Goal: Task Accomplishment & Management: Manage account settings

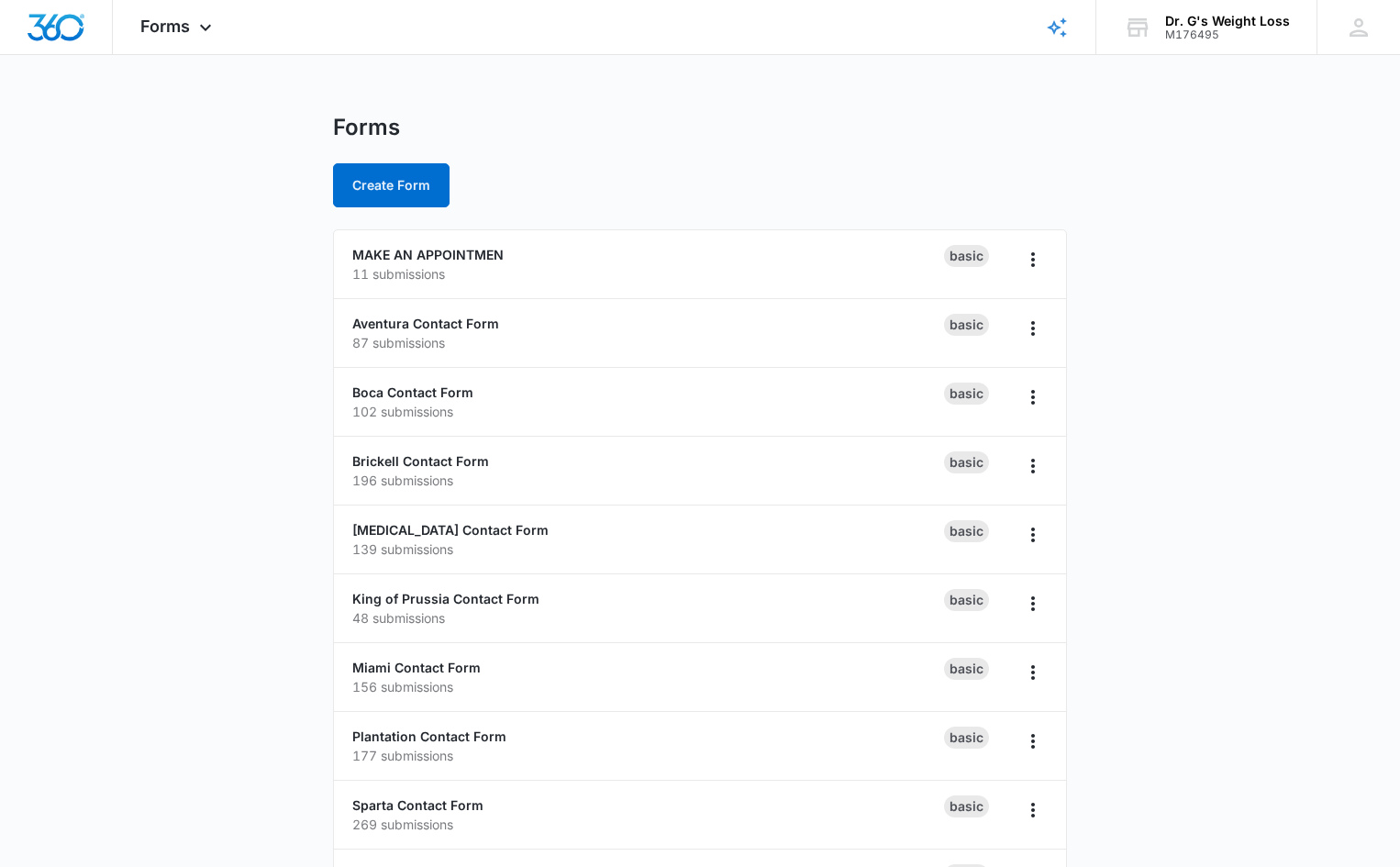
click at [231, 349] on main "Forms Create Form MAKE AN APPOINTMEN 11 submissions Basic Aventura Contact Form…" at bounding box center [700, 664] width 1400 height 1101
click at [212, 435] on main "Forms Create Form MAKE AN APPOINTMEN 11 submissions Basic Aventura Contact Form…" at bounding box center [700, 664] width 1400 height 1101
click at [217, 439] on main "Forms Create Form MAKE AN APPOINTMEN 11 submissions Basic Aventura Contact Form…" at bounding box center [700, 664] width 1400 height 1101
click at [220, 427] on main "Forms Create Form MAKE AN APPOINTMEN 11 submissions Basic Aventura Contact Form…" at bounding box center [700, 664] width 1400 height 1101
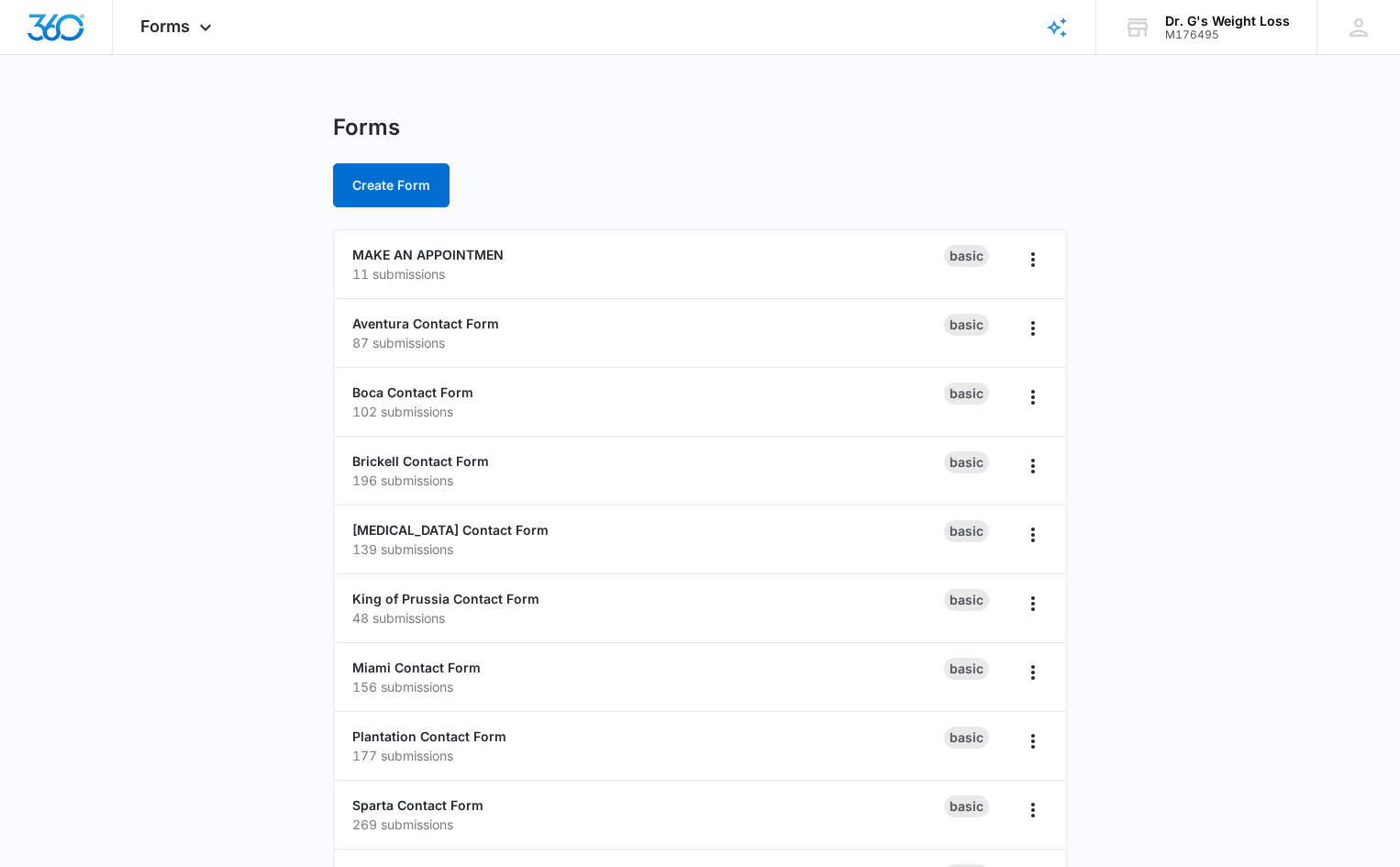
click at [179, 420] on main "Forms Create Form MAKE AN APPOINTMEN 11 submissions Basic Aventura Contact Form…" at bounding box center [700, 664] width 1400 height 1101
click at [158, 403] on main "Forms Create Form MAKE AN APPOINTMEN 11 submissions Basic Aventura Contact Form…" at bounding box center [700, 664] width 1400 height 1101
click at [148, 397] on main "Forms Create Form MAKE AN APPOINTMEN 11 submissions Basic Aventura Contact Form…" at bounding box center [700, 664] width 1400 height 1101
click at [151, 393] on main "Forms Create Form MAKE AN APPOINTMEN 11 submissions Basic Aventura Contact Form…" at bounding box center [700, 664] width 1400 height 1101
click at [150, 365] on main "Forms Create Form MAKE AN APPOINTMEN 11 submissions Basic Aventura Contact Form…" at bounding box center [700, 664] width 1400 height 1101
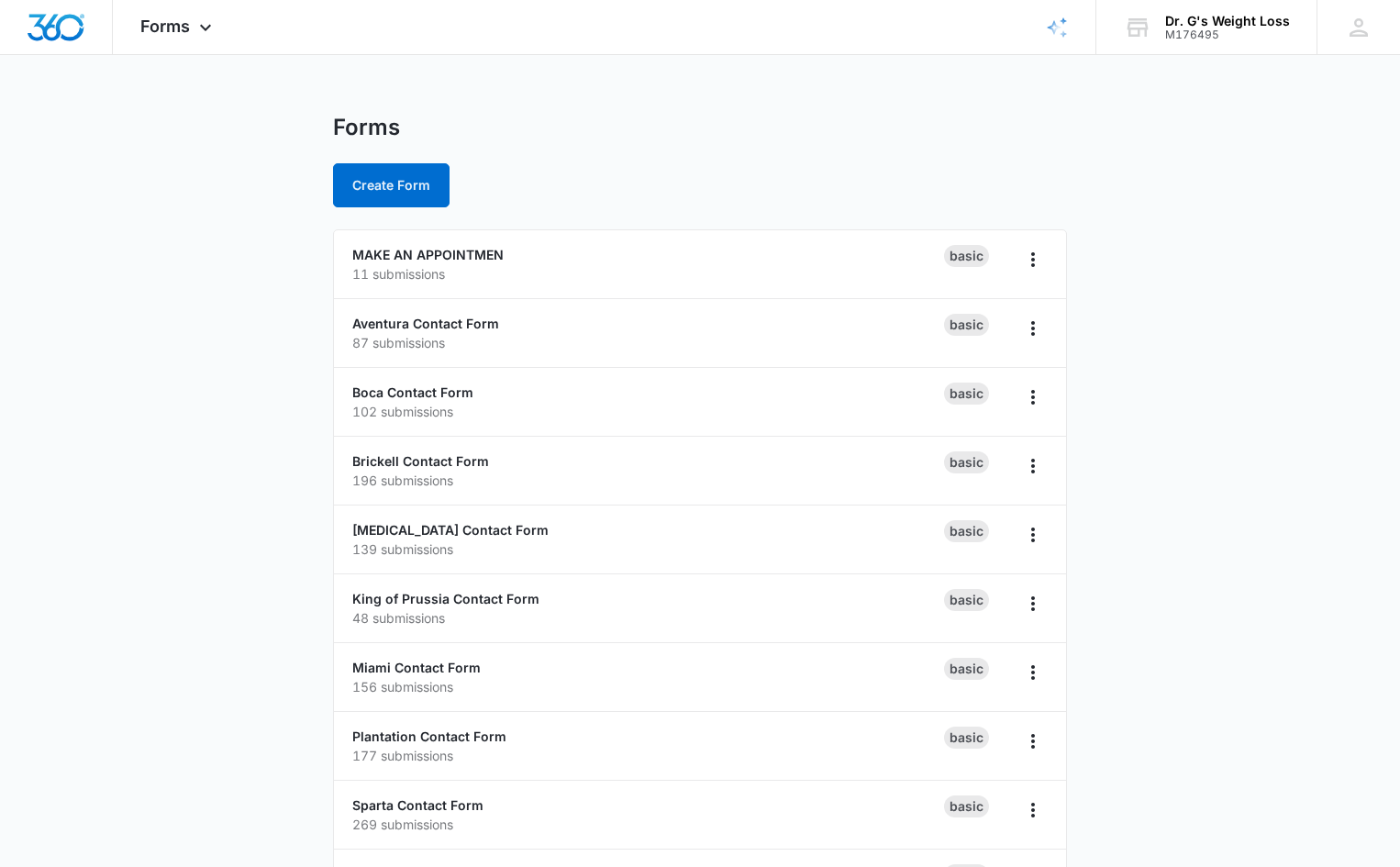
click at [1248, 285] on main "Forms Create Form MAKE AN APPOINTMEN 11 submissions Basic Aventura Contact Form…" at bounding box center [700, 664] width 1400 height 1101
click at [1209, 310] on main "Forms Create Form MAKE AN APPOINTMEN 11 submissions Basic Aventura Contact Form…" at bounding box center [700, 664] width 1400 height 1101
click at [1279, 196] on main "Forms Create Form MAKE AN APPOINTMEN 11 submissions Basic Aventura Contact Form…" at bounding box center [700, 664] width 1400 height 1101
click at [1239, 198] on main "Forms Create Form MAKE AN APPOINTMEN 11 submissions Basic Aventura Contact Form…" at bounding box center [700, 664] width 1400 height 1101
click at [480, 255] on link "MAKE AN APPOINTMEN" at bounding box center [427, 255] width 151 height 15
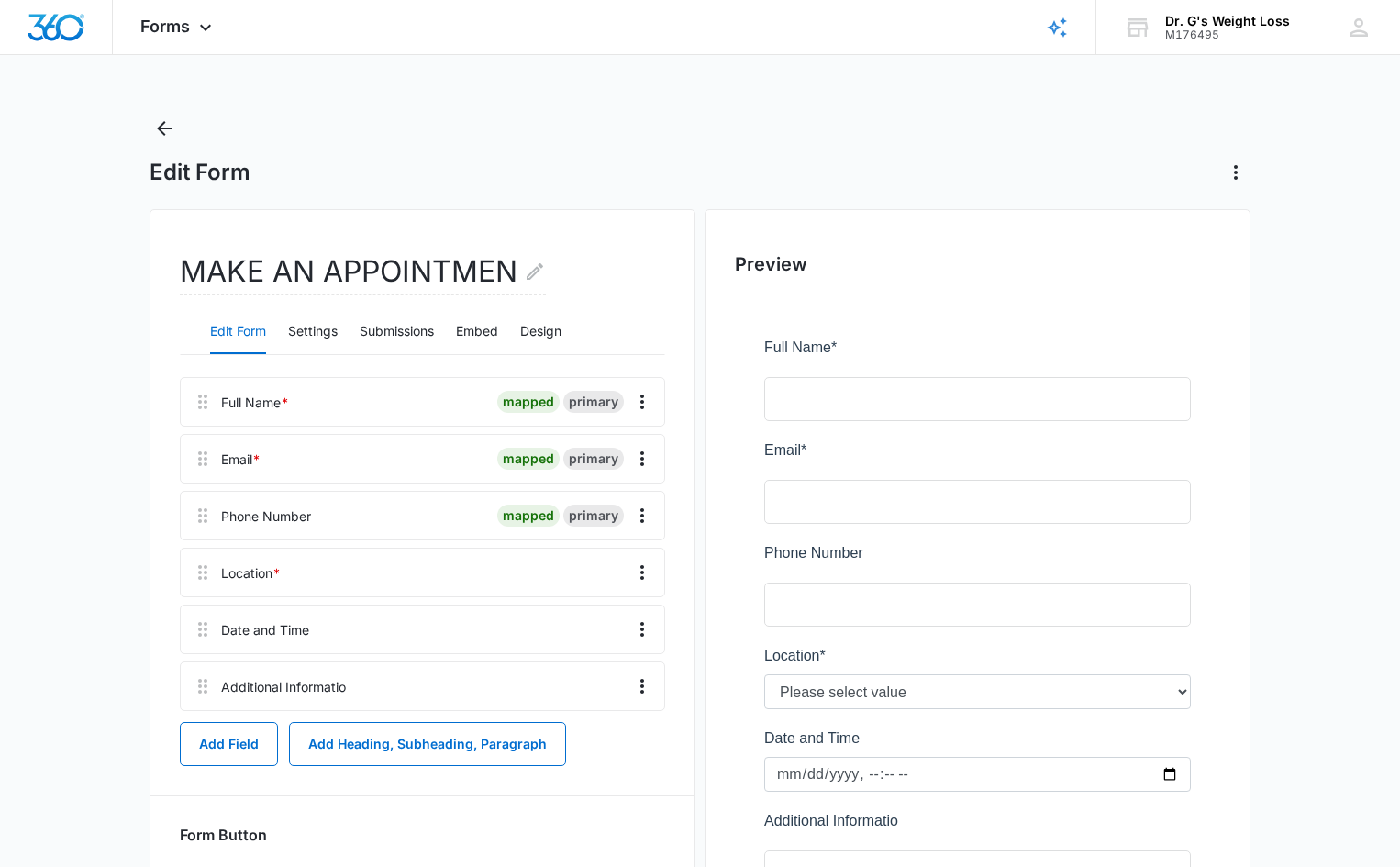
click at [93, 425] on main "Edit Form MAKE AN APPOINTMEN Edit Form Settings Submissions Embed Design Full N…" at bounding box center [700, 592] width 1400 height 958
click at [411, 323] on button "Submissions" at bounding box center [397, 332] width 74 height 44
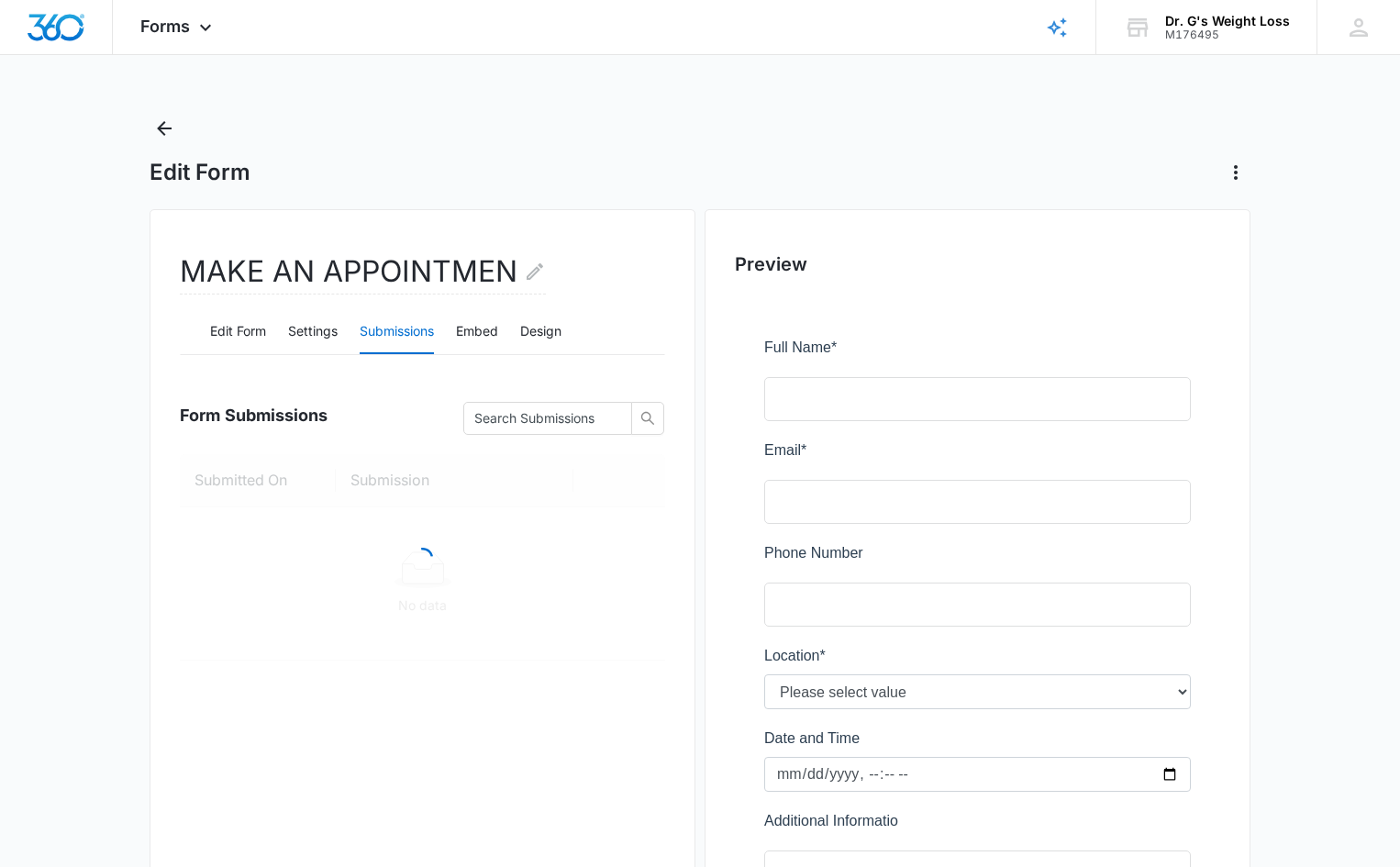
click at [103, 379] on main "Edit Form MAKE AN APPOINTMEN Edit Form Settings Submissions Embed Design Form S…" at bounding box center [700, 592] width 1400 height 958
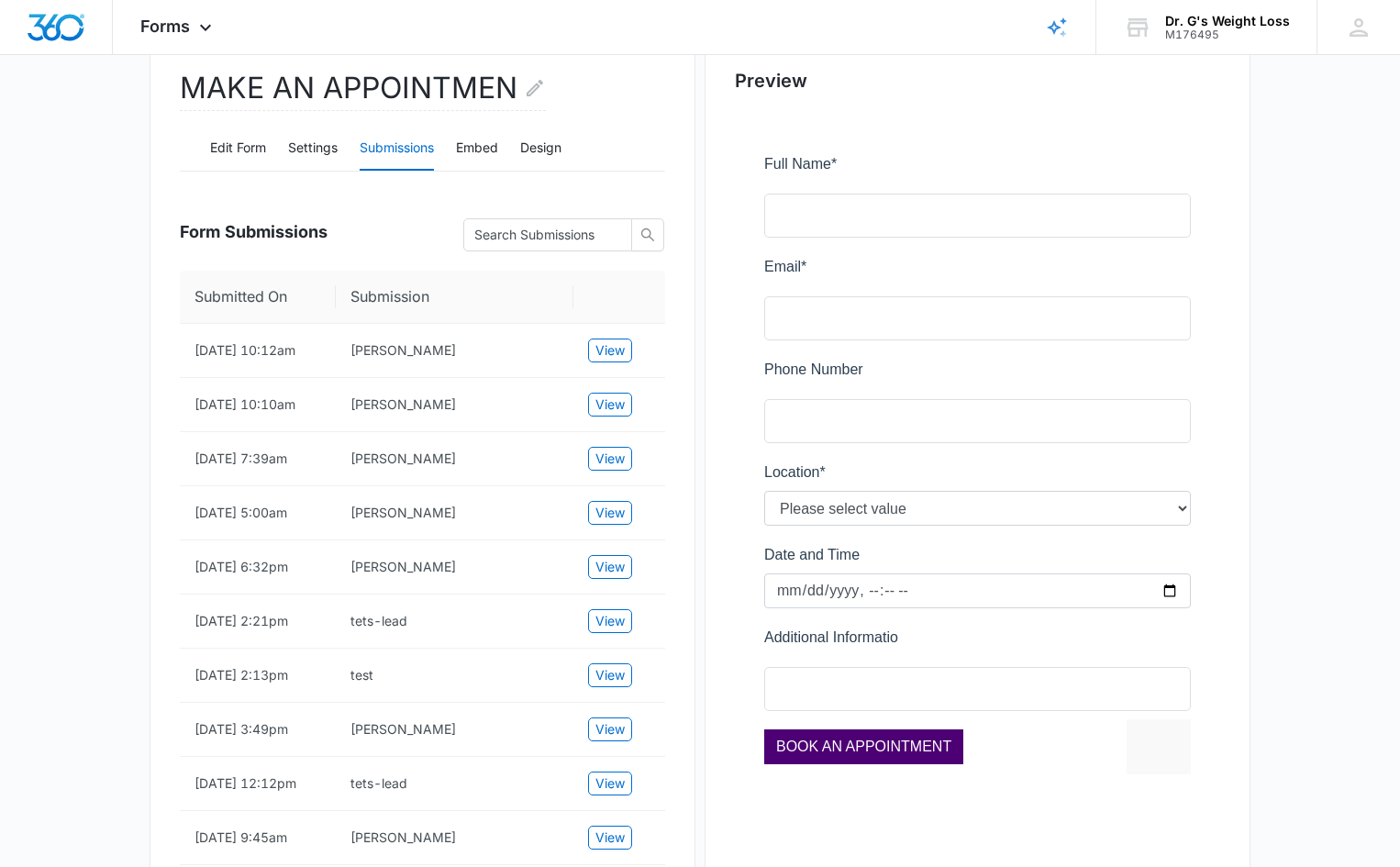
scroll to position [275, 0]
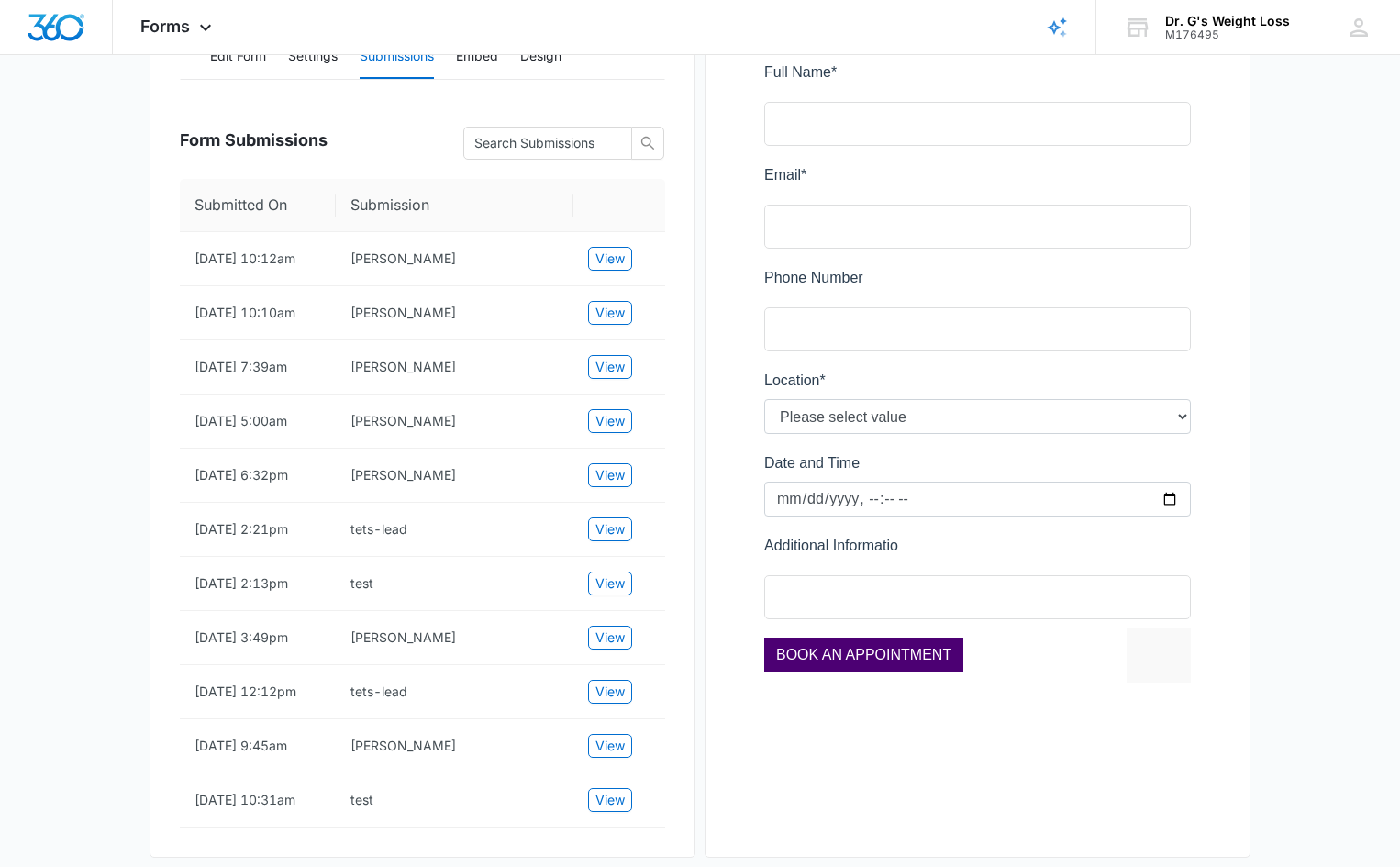
click at [55, 322] on main "Edit Form MAKE AN APPOINTMEN Edit Form Settings Submissions Embed Design Form S…" at bounding box center [700, 366] width 1400 height 1056
click at [48, 319] on main "Edit Form MAKE AN APPOINTMEN Edit Form Settings Submissions Embed Design Form S…" at bounding box center [700, 366] width 1400 height 1056
